Goal: Communication & Community: Participate in discussion

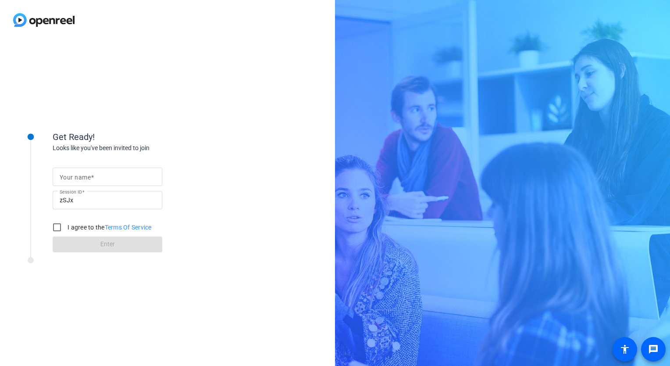
click at [88, 191] on div "zSJx" at bounding box center [108, 200] width 96 height 18
click at [86, 175] on mat-label "Your name" at bounding box center [75, 177] width 31 height 7
click at [86, 175] on input "Your name" at bounding box center [108, 176] width 96 height 11
type input "[PERSON_NAME]"
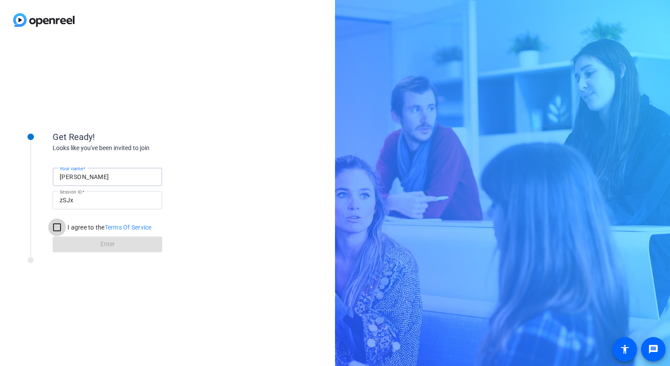
click at [56, 229] on input "I agree to the Terms Of Service" at bounding box center [57, 227] width 18 height 18
checkbox input "true"
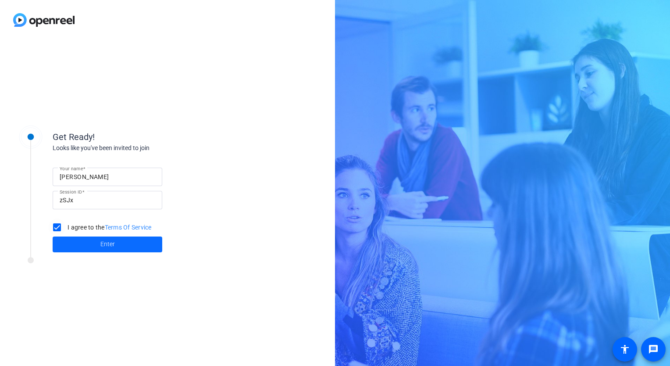
click at [70, 244] on span at bounding box center [108, 244] width 110 height 21
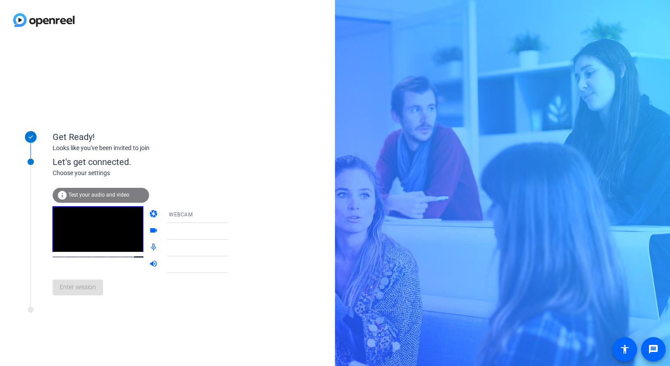
click at [116, 195] on span "Test your audio and video" at bounding box center [98, 195] width 61 height 6
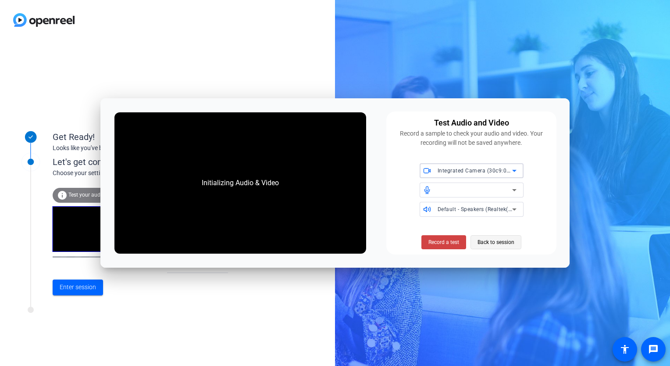
click at [509, 241] on span "Back to session" at bounding box center [495, 242] width 37 height 17
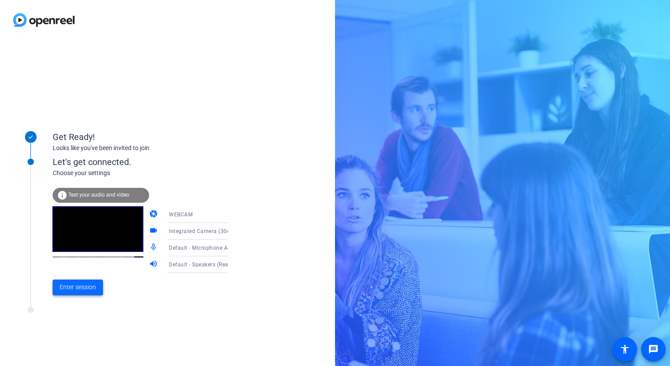
click at [72, 291] on span "Enter session" at bounding box center [78, 286] width 36 height 9
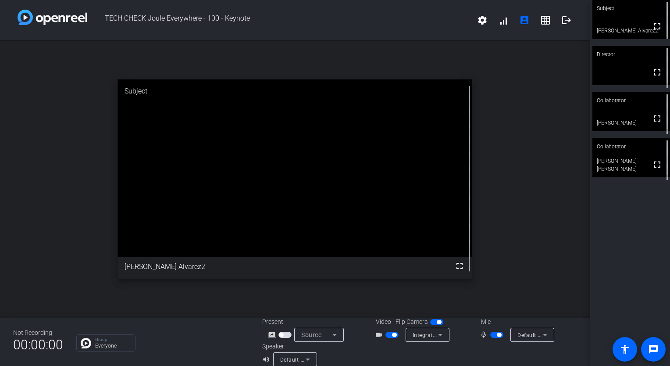
click at [387, 335] on span "button" at bounding box center [391, 334] width 13 height 6
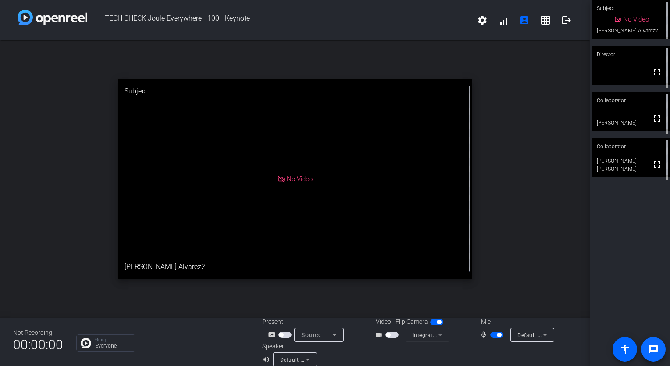
click at [656, 343] on span at bounding box center [653, 348] width 21 height 21
click at [100, 339] on p "Group" at bounding box center [113, 339] width 36 height 4
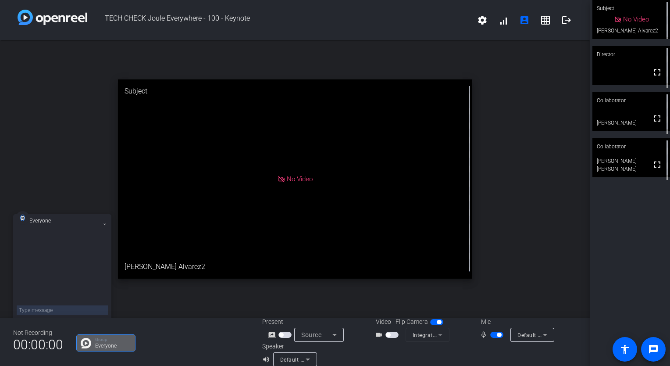
click at [82, 310] on textarea at bounding box center [62, 310] width 91 height 10
type textarea "hi team"
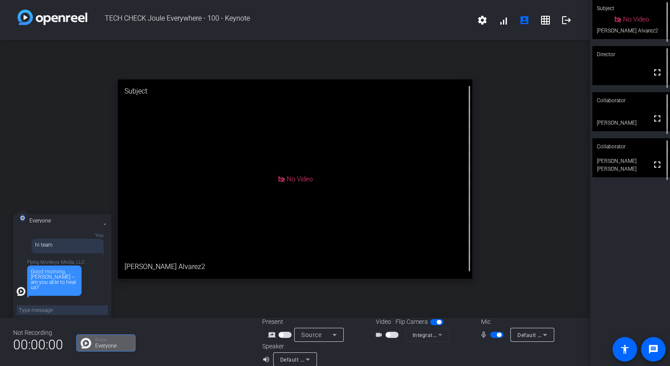
click at [61, 311] on textarea at bounding box center [62, 310] width 91 height 10
type textarea "no"
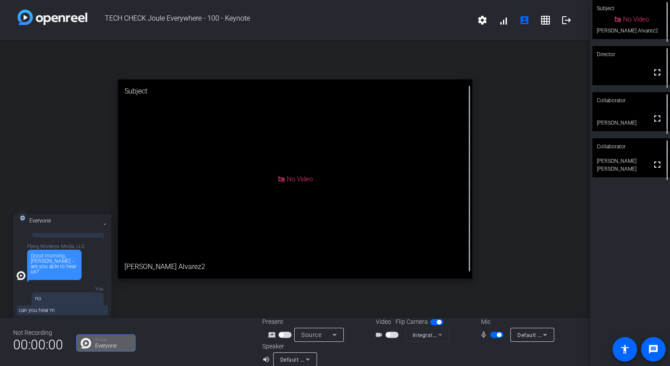
type textarea "can you hear me"
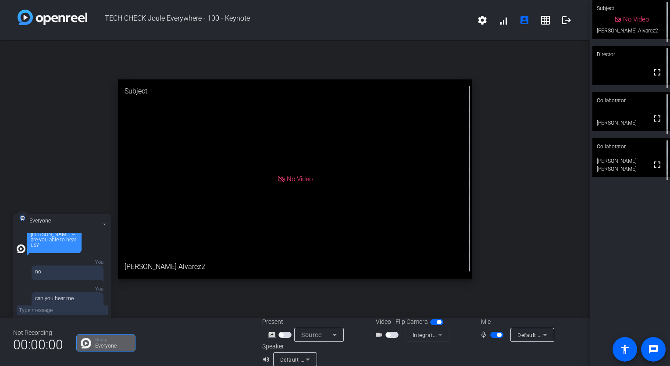
scroll to position [80, 0]
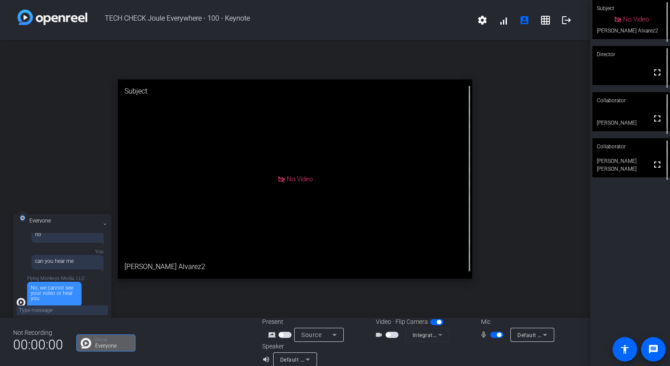
click at [391, 334] on span "button" at bounding box center [391, 334] width 13 height 6
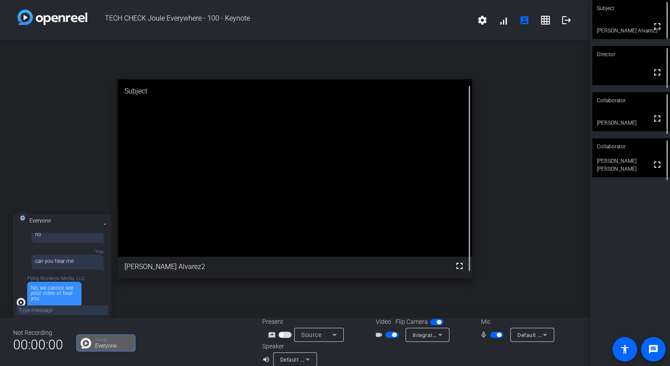
click at [60, 307] on textarea at bounding box center [62, 310] width 91 height 10
type textarea "h"
type textarea "camera is on"
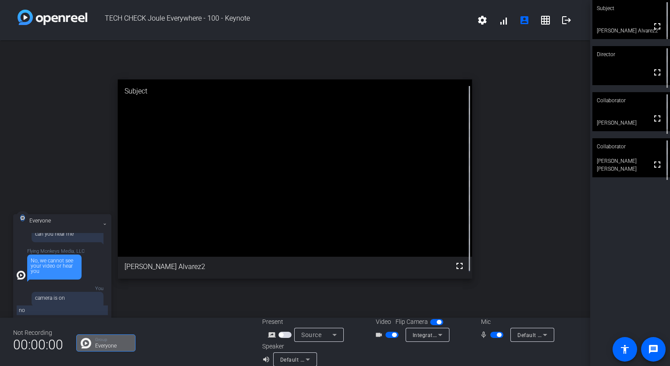
type textarea "now"
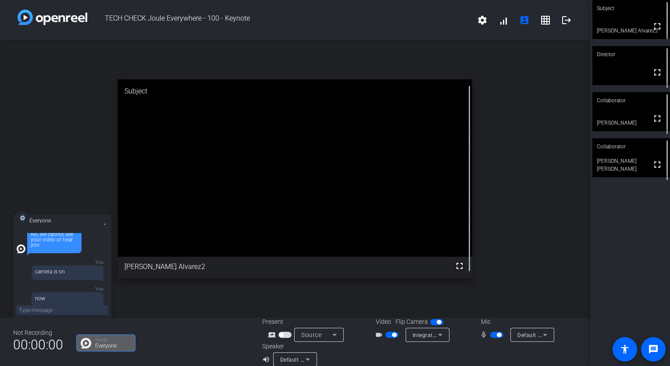
scroll to position [176, 0]
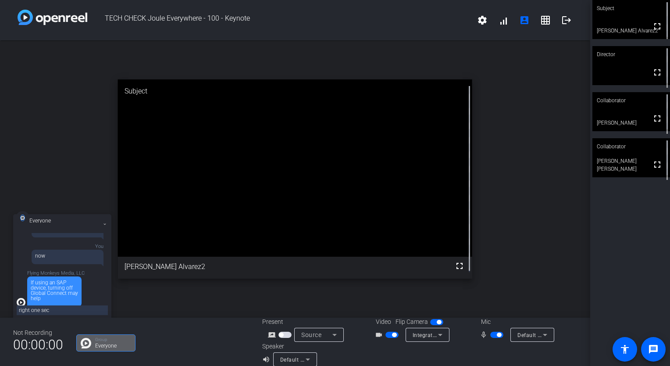
type textarea "right one sec."
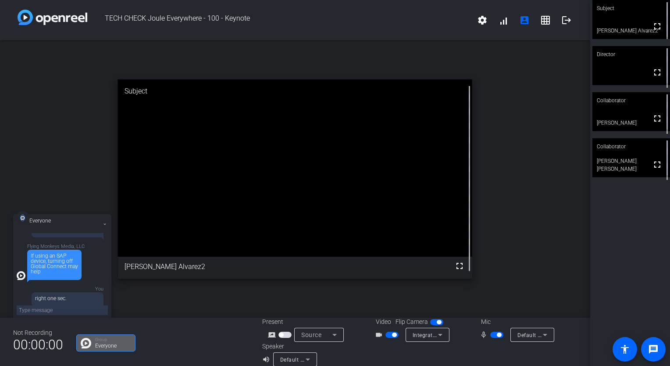
scroll to position [245, 0]
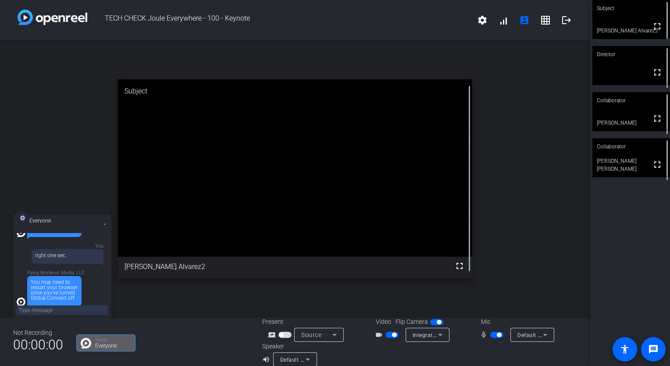
click at [51, 308] on textarea at bounding box center [62, 310] width 91 height 10
type textarea "done. do i need to re-enter the session now that vpn is off"
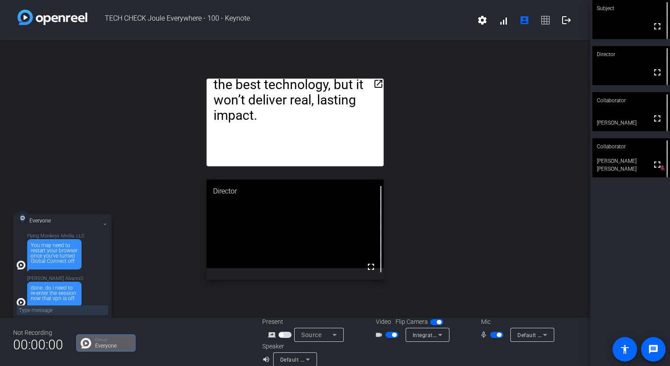
click at [374, 85] on mat-icon "open_in_new" at bounding box center [378, 83] width 11 height 11
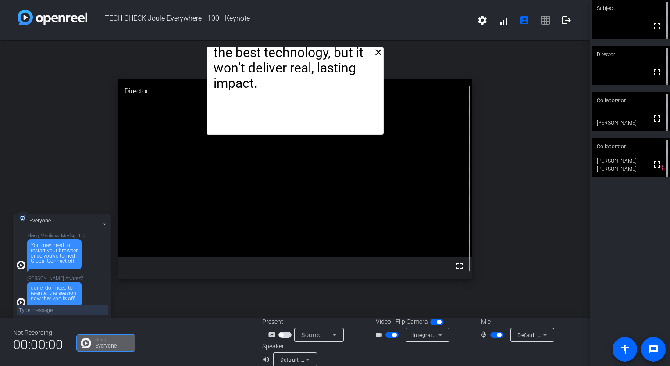
click at [375, 53] on mat-icon "close" at bounding box center [378, 52] width 11 height 11
